Goal: Communication & Community: Answer question/provide support

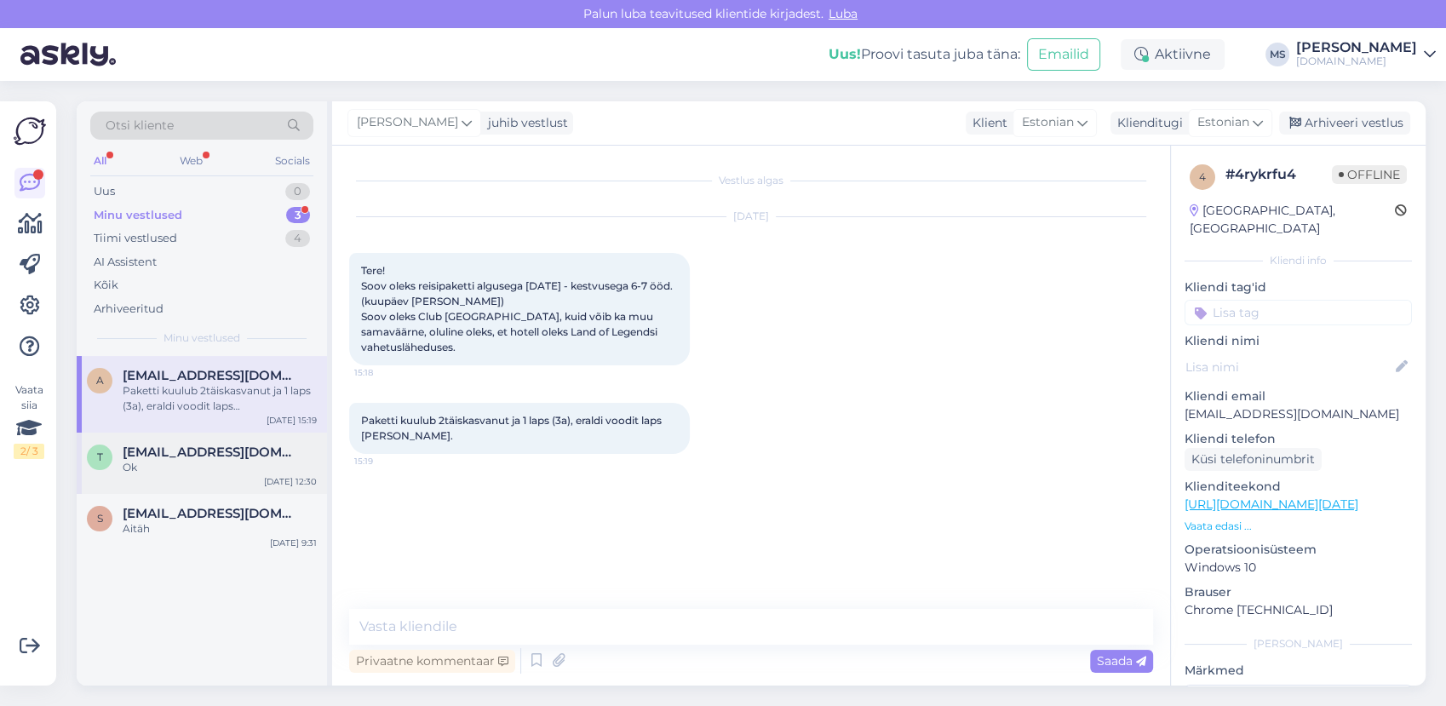
click at [245, 477] on div "t [EMAIL_ADDRESS][DOMAIN_NAME] Ok [DATE] 12:30" at bounding box center [202, 463] width 250 height 61
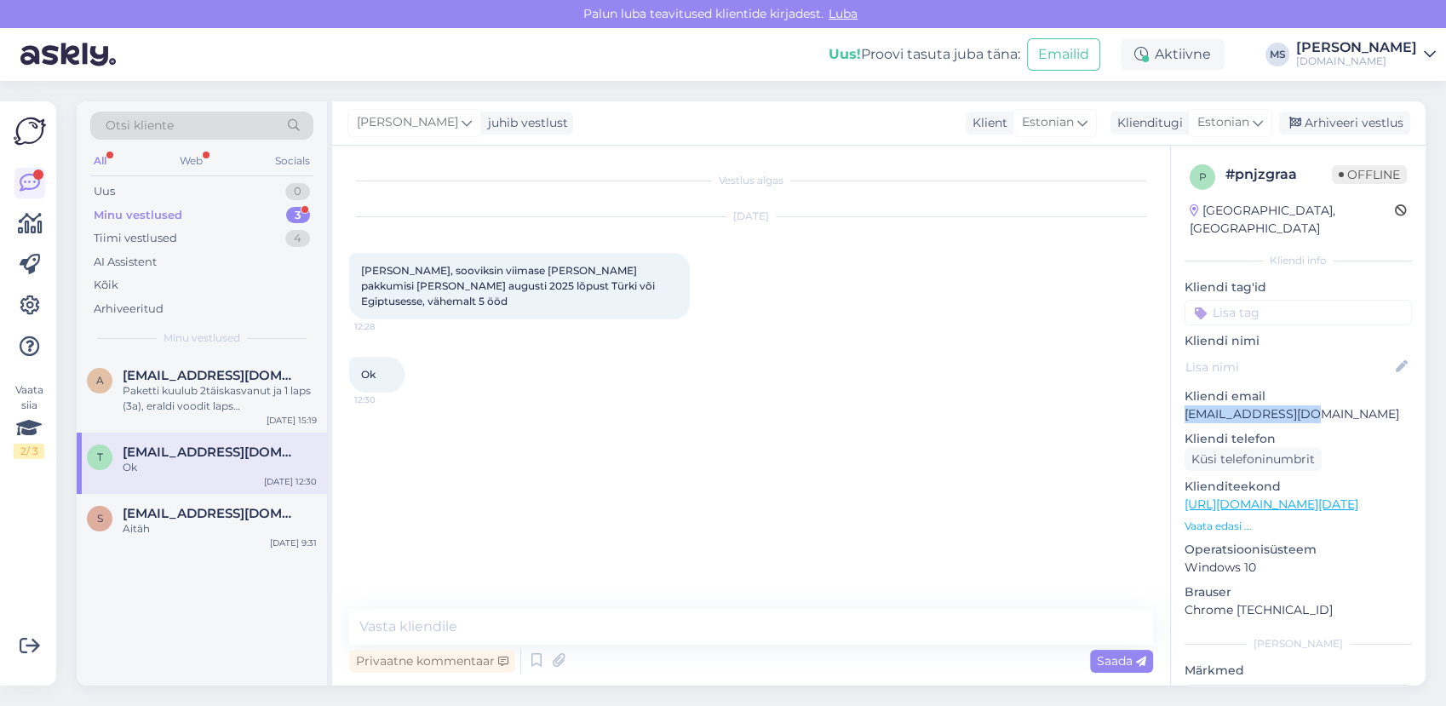
drag, startPoint x: 1254, startPoint y: 392, endPoint x: 1175, endPoint y: 395, distance: 78.4
click at [1175, 395] on div "p # pnjzgraa Offline [GEOGRAPHIC_DATA], [GEOGRAPHIC_DATA] Kliendi info Kliendi …" at bounding box center [1298, 505] width 255 height 718
drag, startPoint x: 1175, startPoint y: 395, endPoint x: 1186, endPoint y: 394, distance: 10.3
copy p "[EMAIL_ADDRESS][DOMAIN_NAME]"
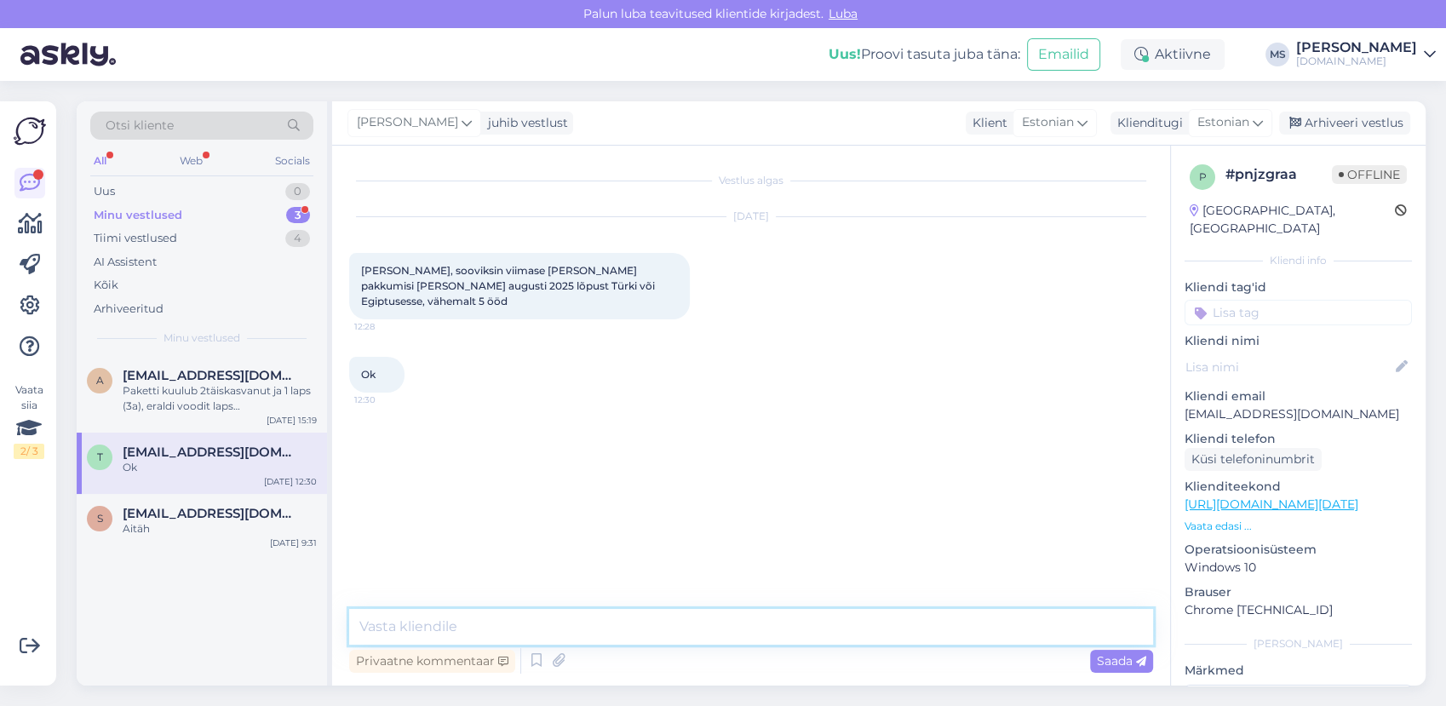
click at [470, 624] on textarea at bounding box center [751, 627] width 804 height 36
type textarea "Vastasime Teile [PERSON_NAME]. :)"
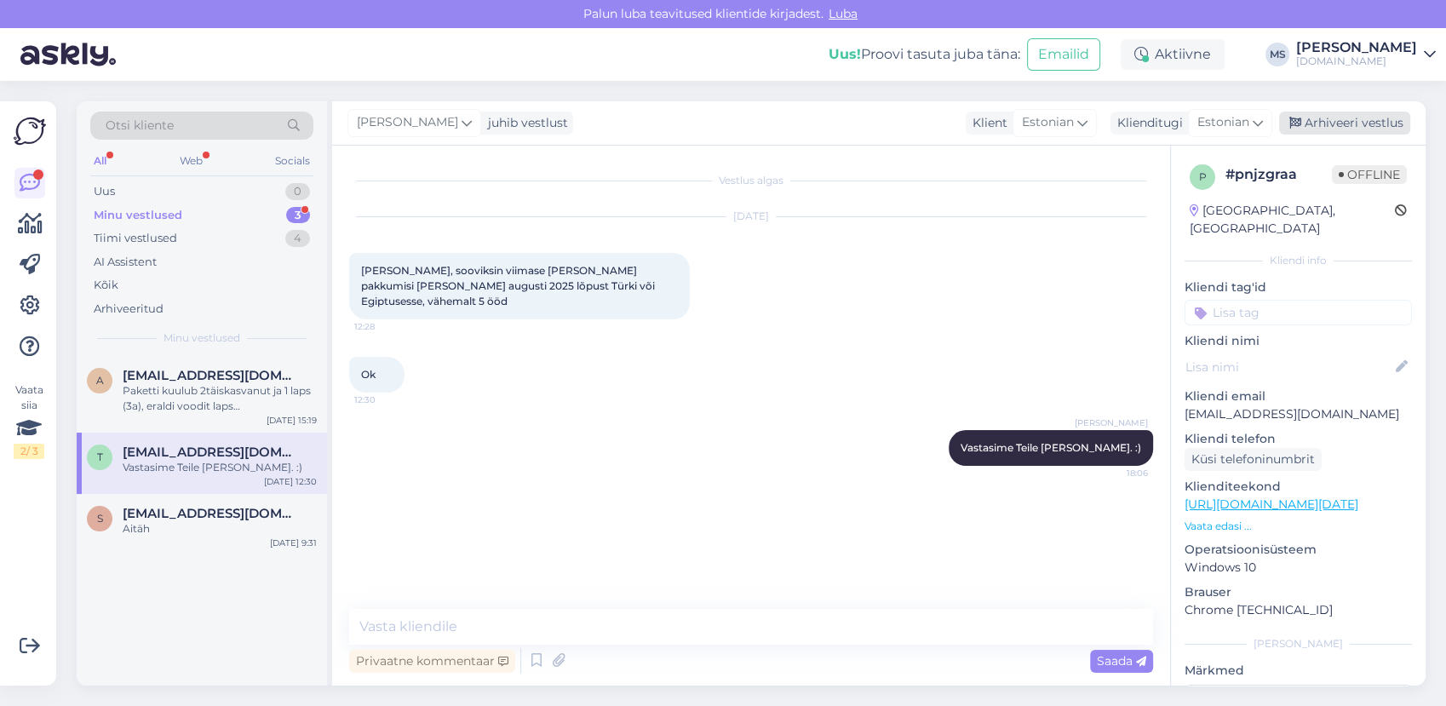
click at [1394, 119] on div "Arhiveeri vestlus" at bounding box center [1344, 123] width 131 height 23
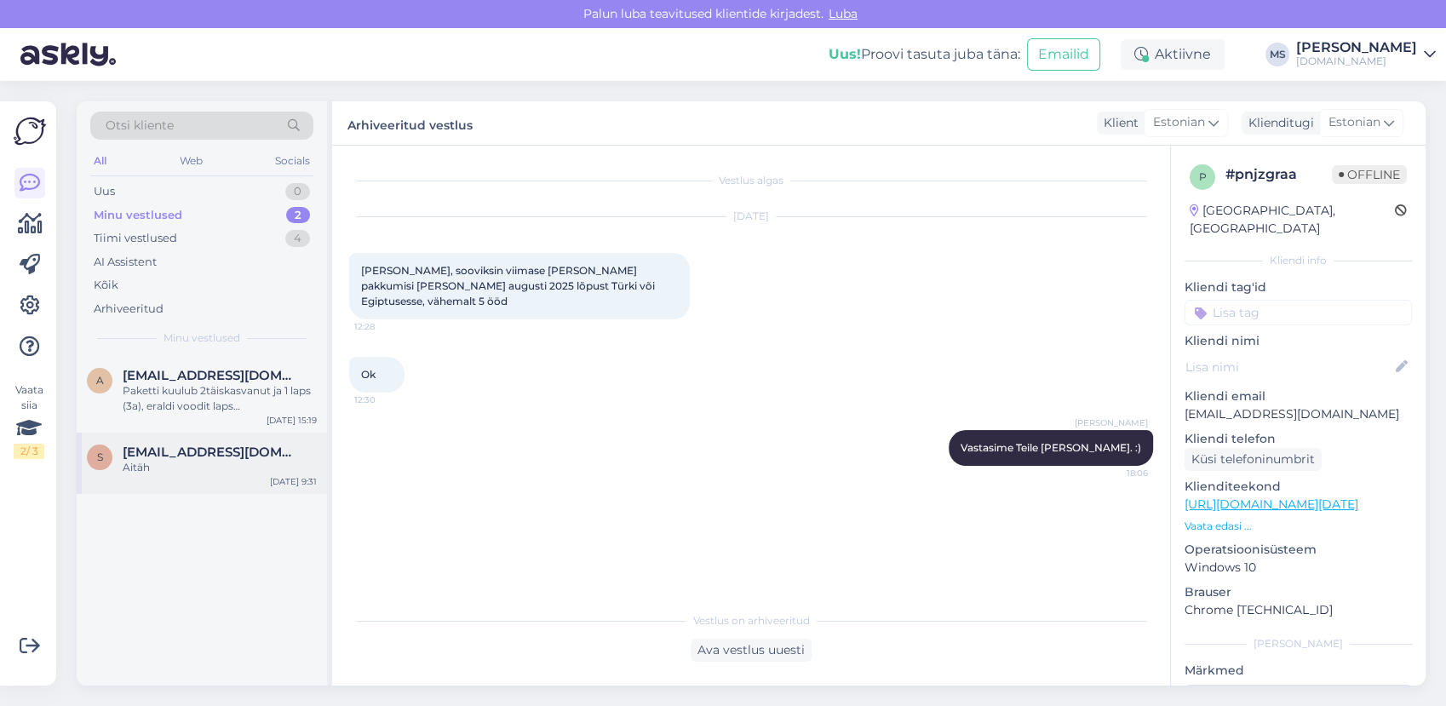
click at [225, 463] on div "Aitäh" at bounding box center [220, 467] width 194 height 15
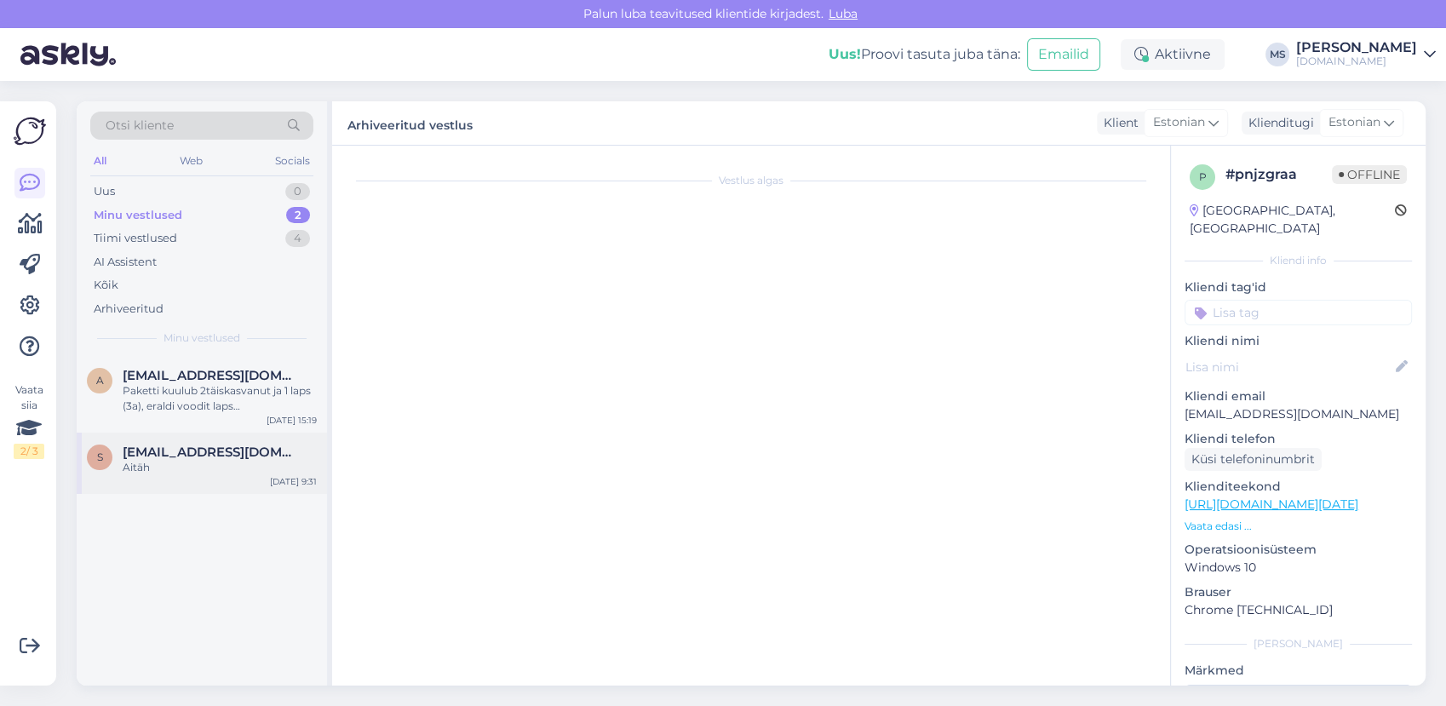
scroll to position [244, 0]
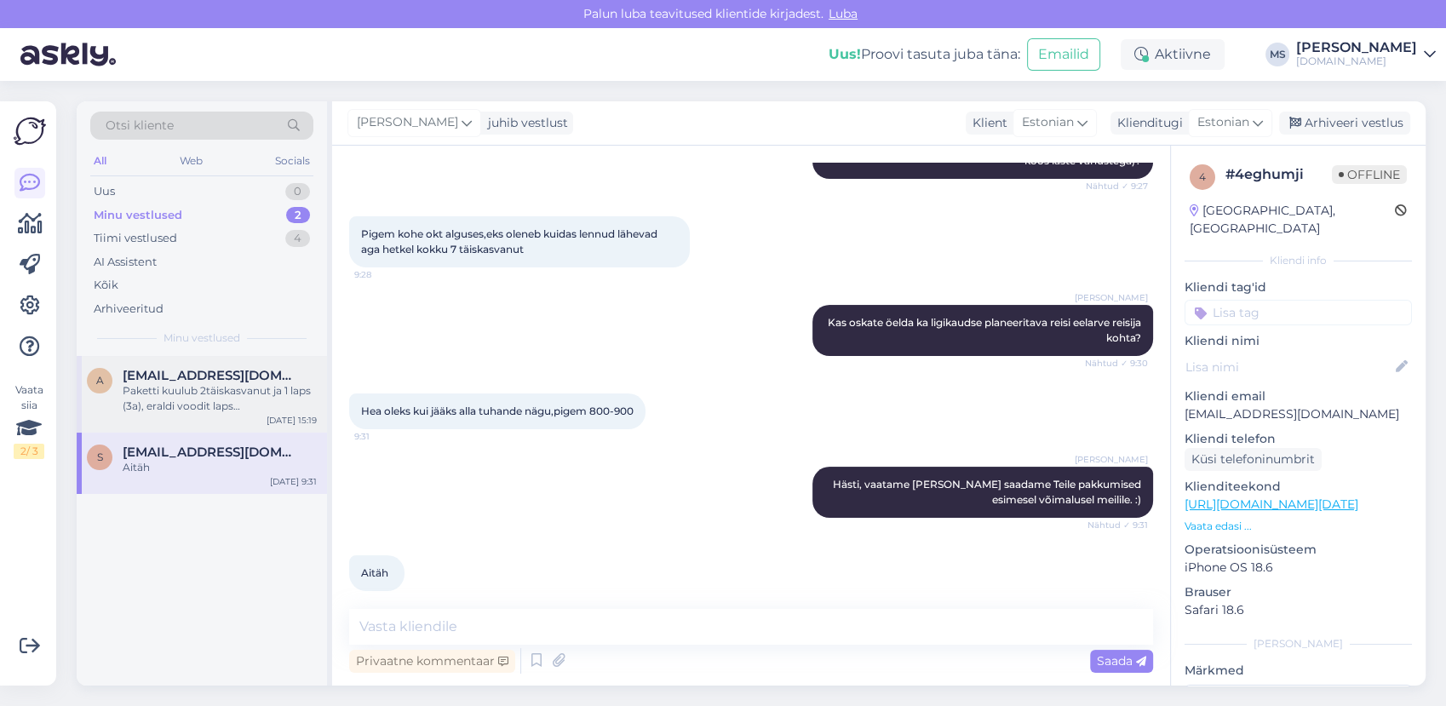
click at [187, 405] on div "Paketti kuulub 2täiskasvanut ja 1 laps (3a), eraldi voodit laps [PERSON_NAME]." at bounding box center [220, 398] width 194 height 31
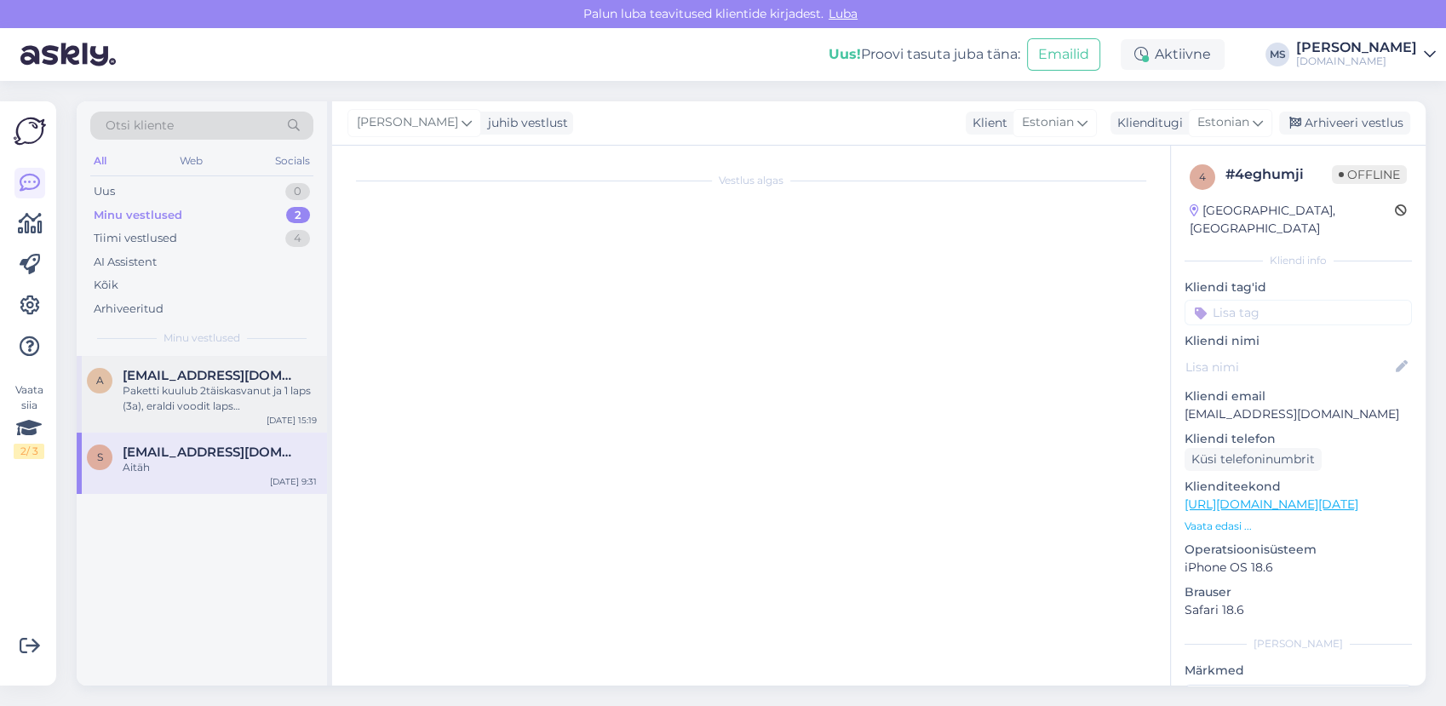
scroll to position [0, 0]
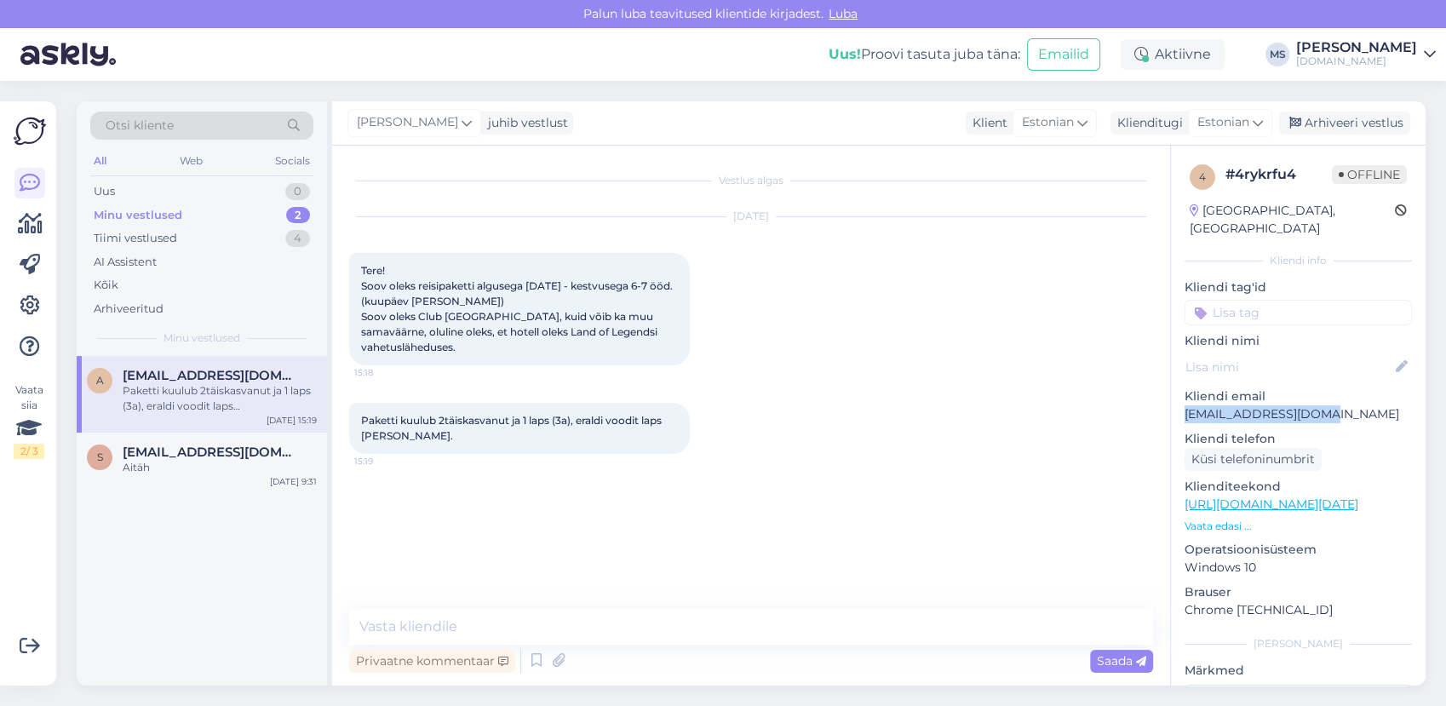
drag, startPoint x: 1321, startPoint y: 397, endPoint x: 1174, endPoint y: 396, distance: 147.4
click at [1174, 396] on div "4 # 4rykrfu4 Offline [GEOGRAPHIC_DATA], [GEOGRAPHIC_DATA] Kliendi info Kliendi …" at bounding box center [1298, 505] width 255 height 718
drag, startPoint x: 1174, startPoint y: 396, endPoint x: 1200, endPoint y: 399, distance: 26.5
copy p "[EMAIL_ADDRESS][DOMAIN_NAME]"
click at [264, 440] on div "s [EMAIL_ADDRESS][DOMAIN_NAME] Aitäh [DATE] 9:31" at bounding box center [202, 463] width 250 height 61
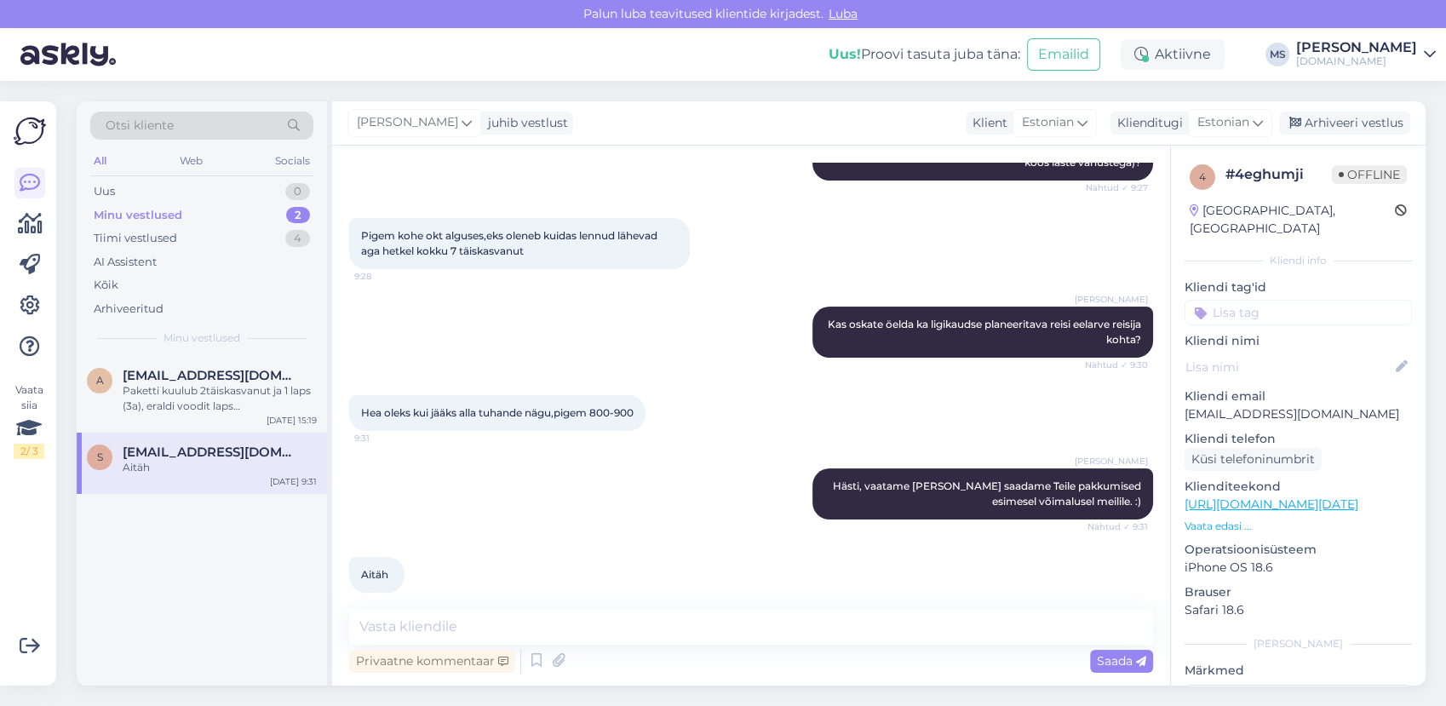
scroll to position [244, 0]
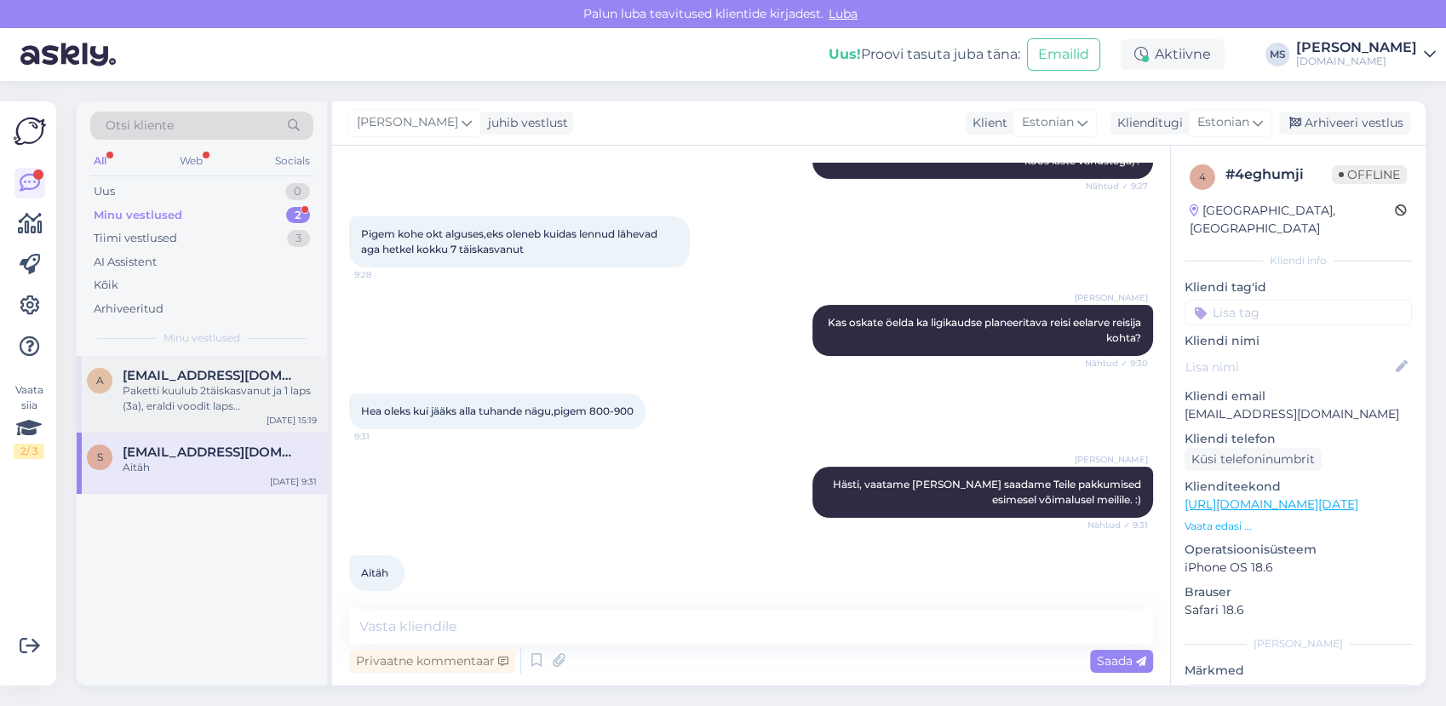
click at [204, 405] on div "Paketti kuulub 2täiskasvanut ja 1 laps (3a), eraldi voodit laps [PERSON_NAME]." at bounding box center [220, 398] width 194 height 31
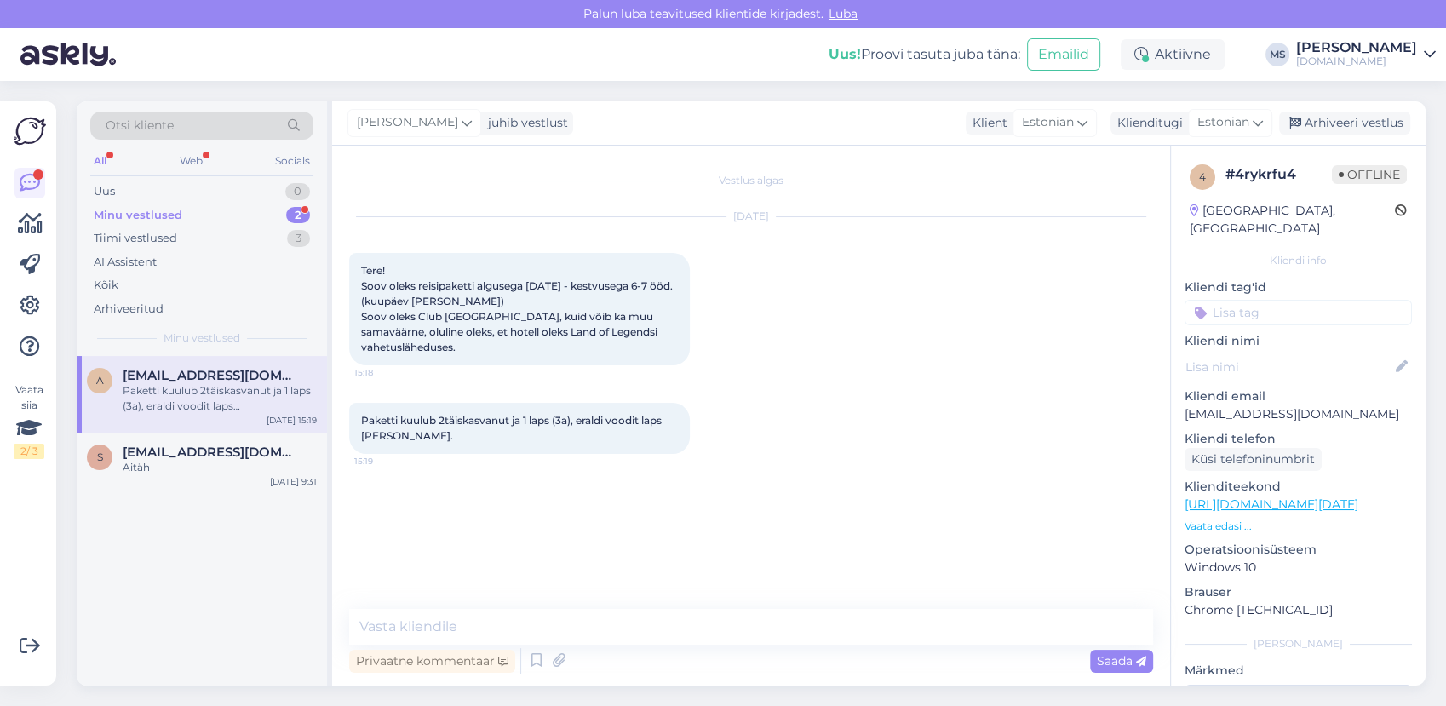
click at [181, 209] on div "Minu vestlused 2" at bounding box center [201, 216] width 223 height 24
click at [197, 453] on span "[EMAIL_ADDRESS][DOMAIN_NAME]" at bounding box center [211, 452] width 177 height 15
